Goal: Check status: Check status

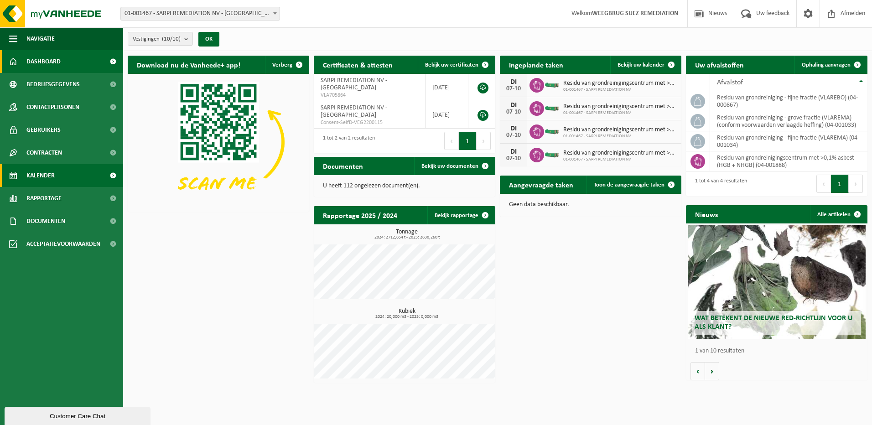
click at [46, 176] on span "Kalender" at bounding box center [40, 175] width 28 height 23
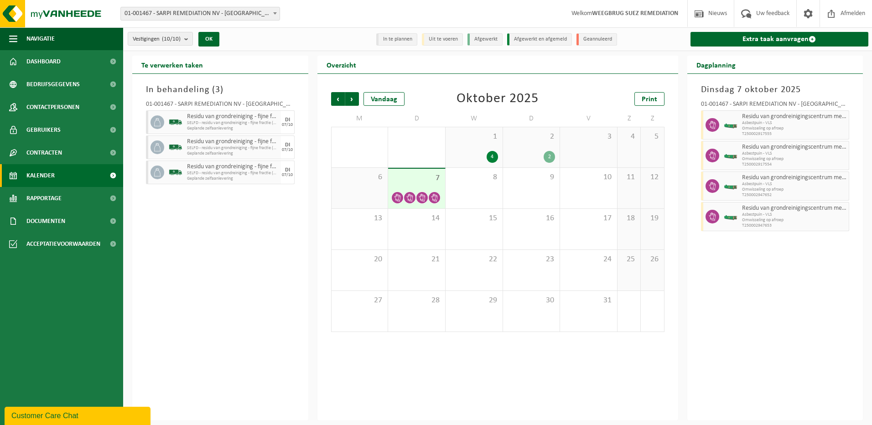
click at [417, 176] on span "7" at bounding box center [416, 178] width 48 height 10
click at [428, 199] on span at bounding box center [433, 197] width 11 height 11
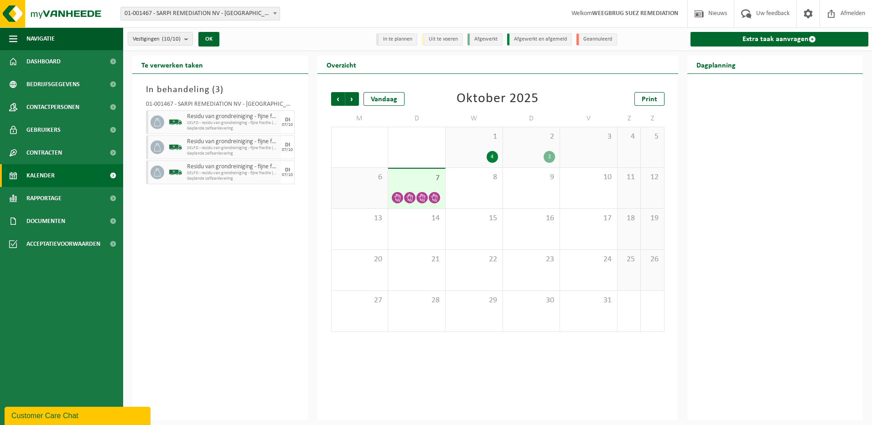
click at [434, 197] on icon at bounding box center [434, 198] width 8 height 8
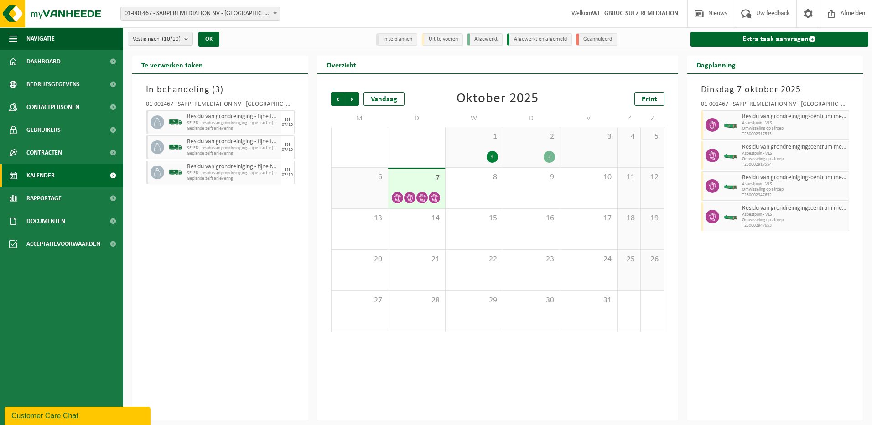
click at [434, 197] on icon at bounding box center [434, 198] width 8 height 8
click at [222, 173] on span "SELFD - residu van grondreiniging - fijne fractie (VLAREBO)" at bounding box center [233, 172] width 92 height 5
click at [490, 157] on div "4" at bounding box center [491, 157] width 11 height 12
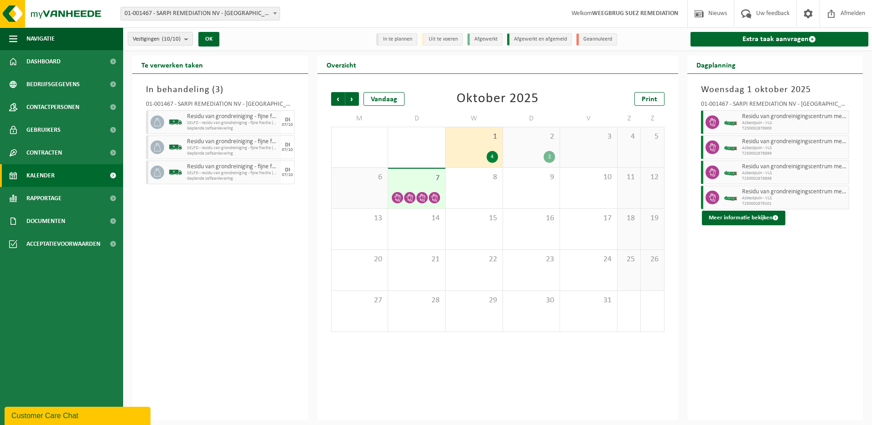
click at [543, 157] on div "2" at bounding box center [531, 157] width 48 height 12
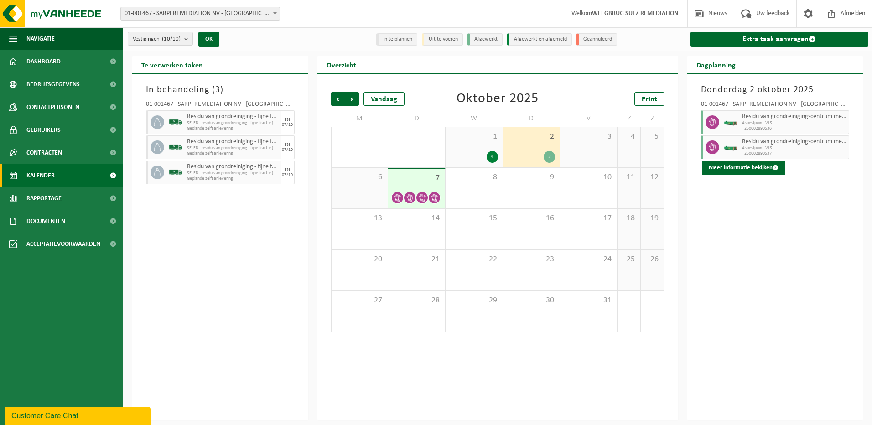
click at [470, 150] on div "1 4" at bounding box center [473, 147] width 57 height 40
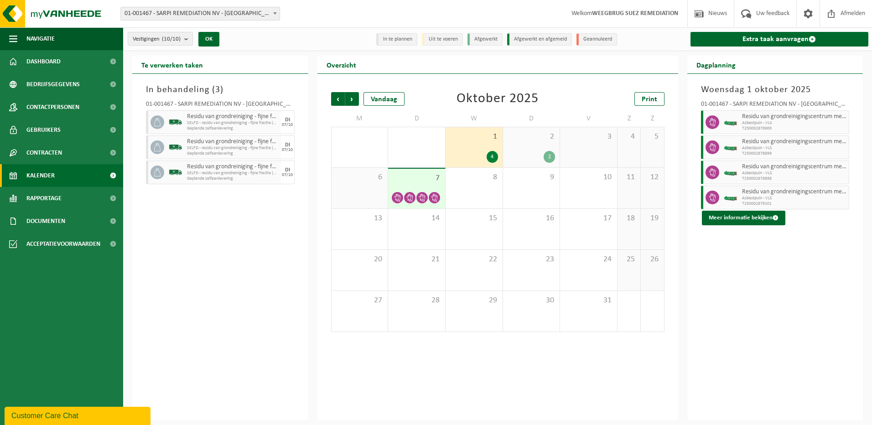
click at [395, 182] on span "7" at bounding box center [416, 178] width 48 height 10
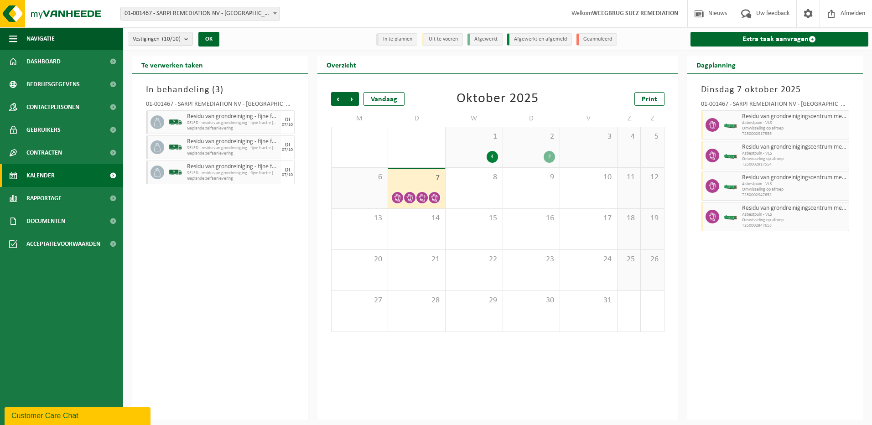
click at [195, 115] on span "Residu van grondreiniging - fijne fractie (VLAREBO)" at bounding box center [233, 116] width 92 height 7
click at [41, 150] on span "Contracten" at bounding box center [44, 152] width 36 height 23
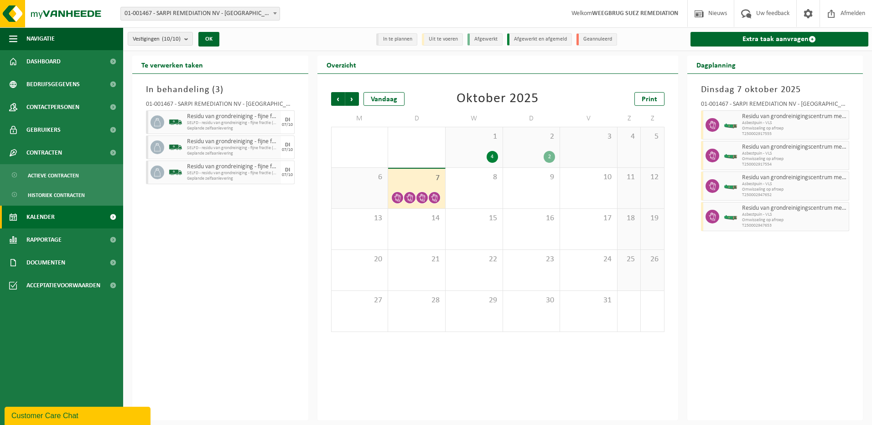
click at [38, 215] on span "Kalender" at bounding box center [40, 217] width 28 height 23
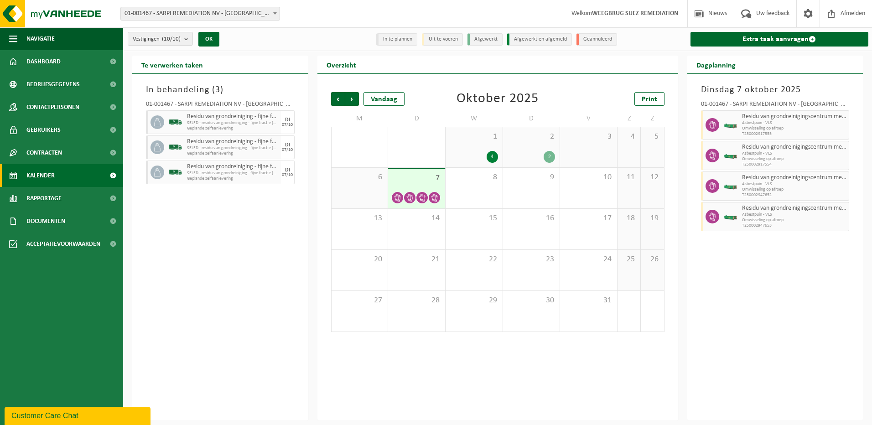
click at [111, 176] on span at bounding box center [113, 175] width 21 height 23
click at [111, 175] on span at bounding box center [113, 175] width 21 height 23
